Goal: Task Accomplishment & Management: Use online tool/utility

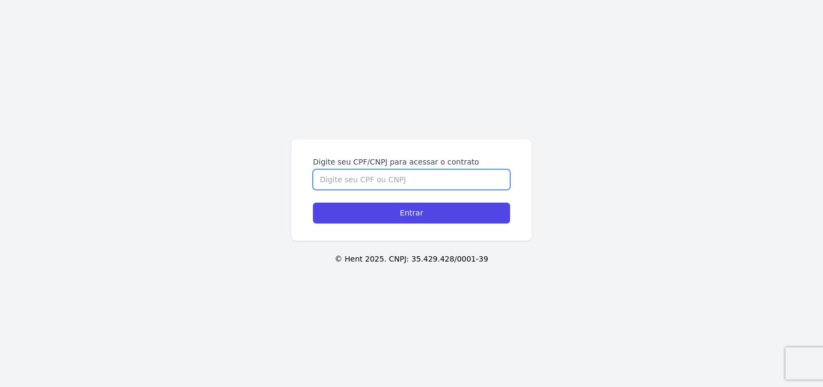
click at [421, 183] on input "Digite seu CPF/CNPJ para acessar o contrato" at bounding box center [411, 179] width 197 height 20
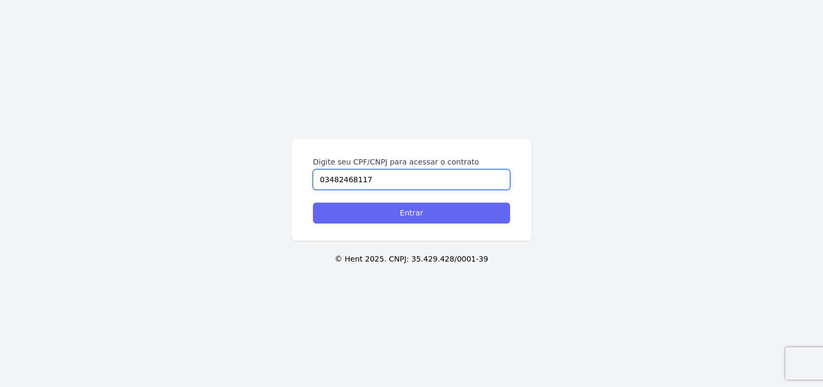
type input "03482468117"
click at [405, 212] on input "Entrar" at bounding box center [411, 212] width 197 height 21
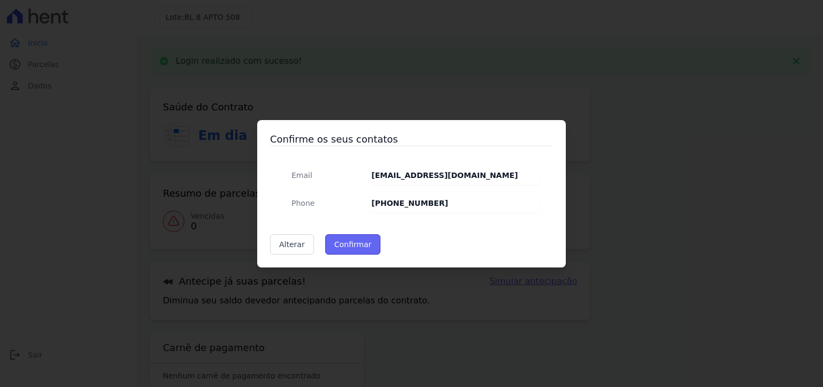
click at [343, 242] on button "Confirmar" at bounding box center [353, 244] width 56 height 20
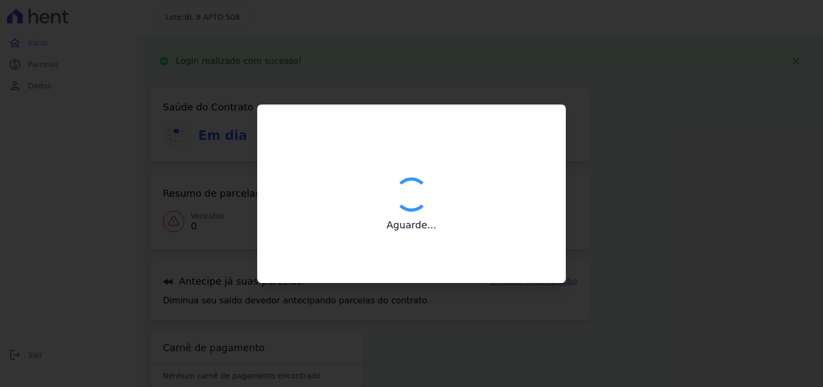
type input "Contatos confirmados com sucesso."
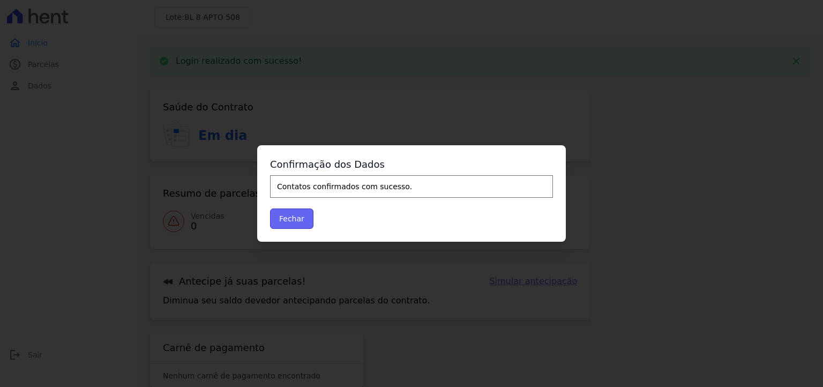
click at [292, 220] on button "Fechar" at bounding box center [291, 218] width 43 height 20
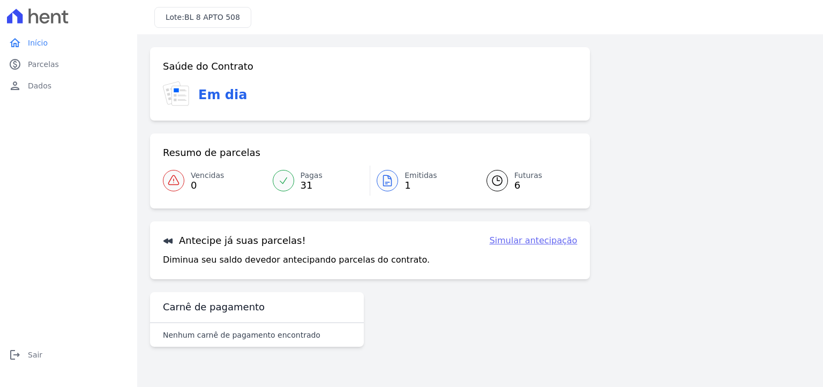
click at [513, 244] on link "Simular antecipação" at bounding box center [533, 240] width 88 height 13
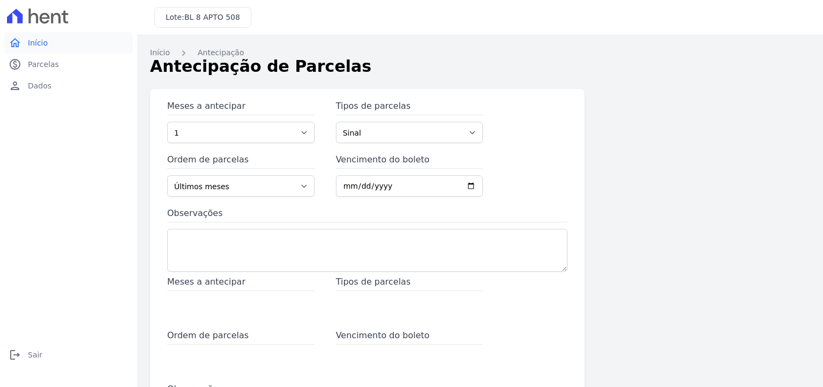
click at [41, 46] on span "Início" at bounding box center [38, 42] width 20 height 11
